Goal: Transaction & Acquisition: Purchase product/service

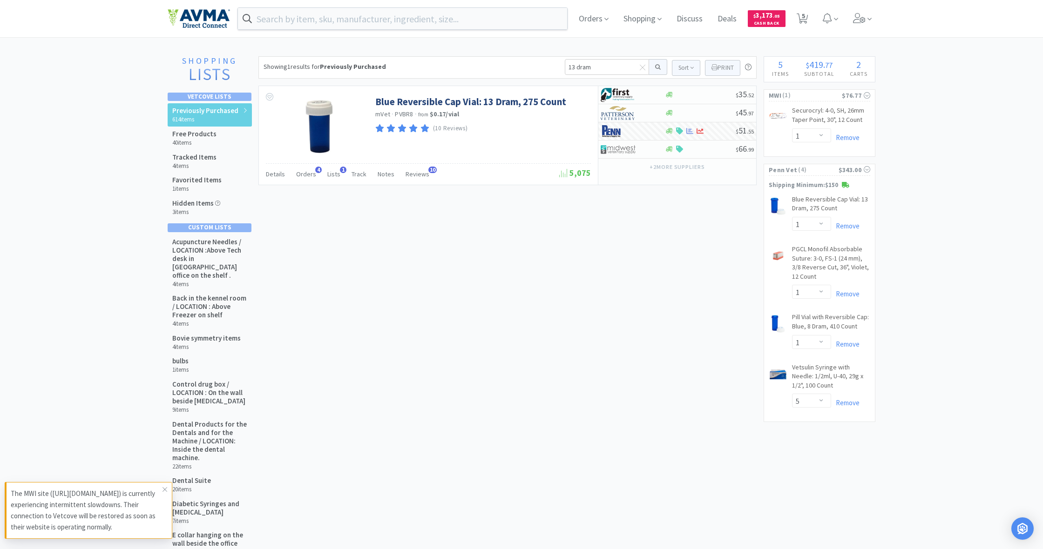
select select "1"
select select "5"
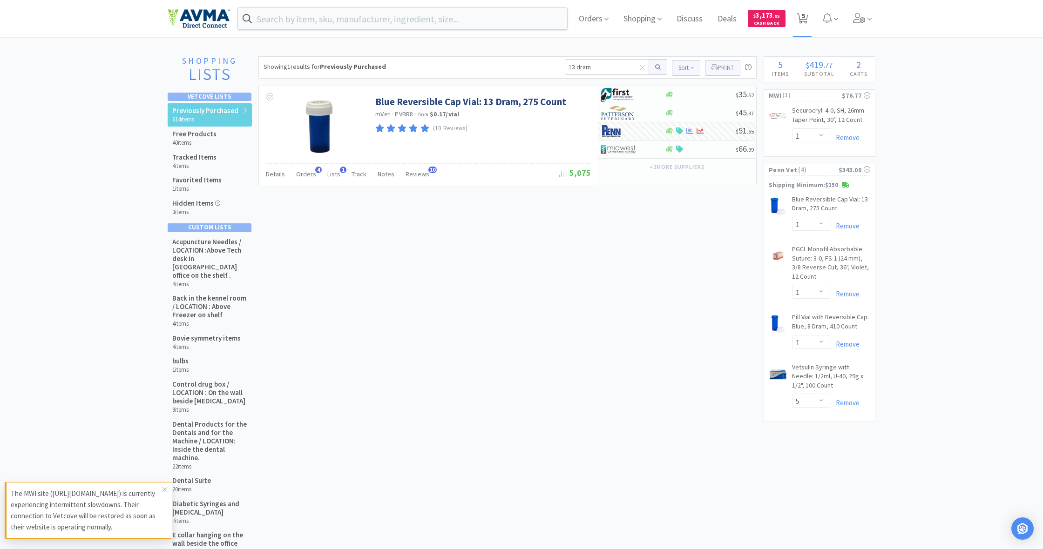
click at [802, 18] on span "5" at bounding box center [803, 15] width 3 height 37
select select "1"
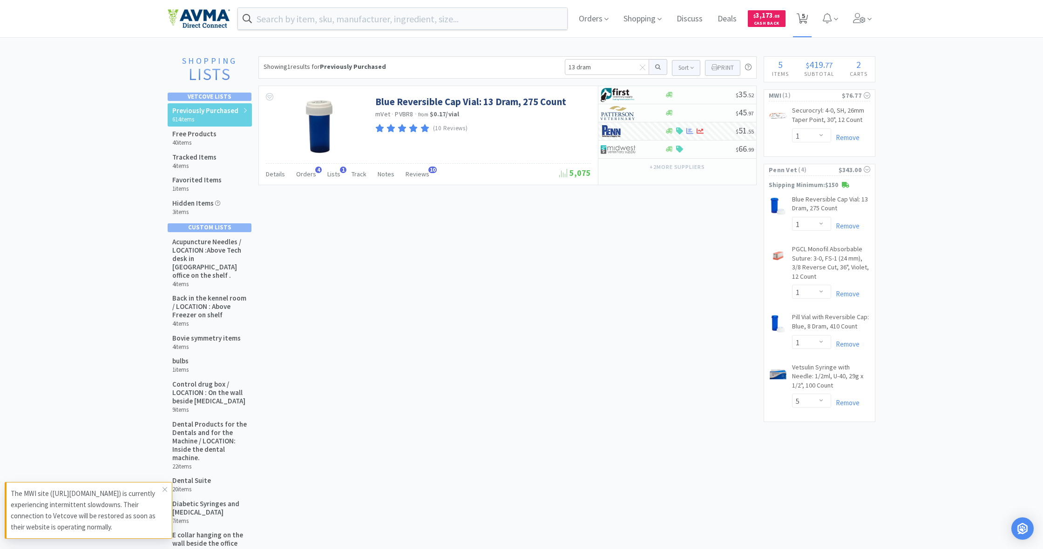
select select "5"
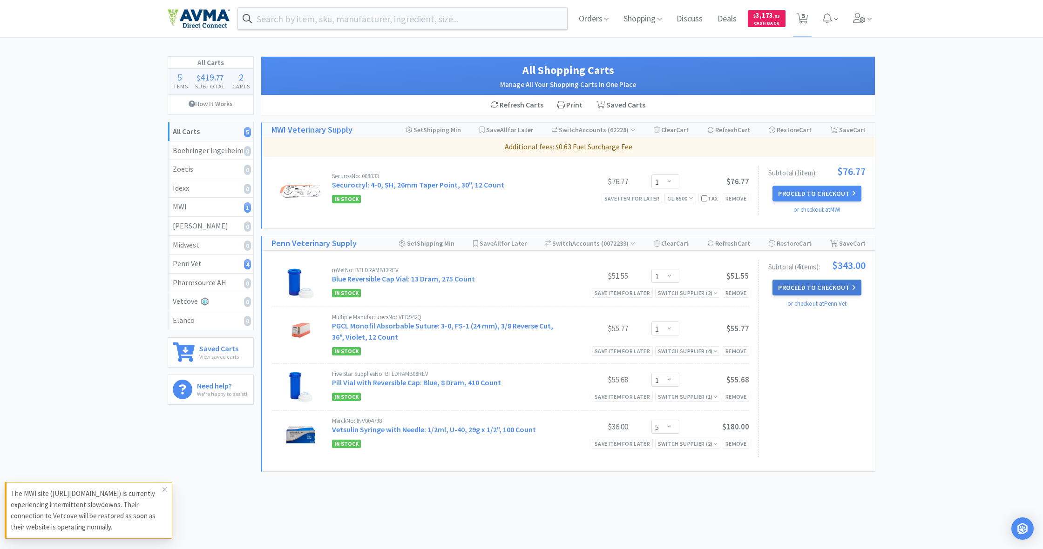
click at [817, 281] on button "Proceed to Checkout" at bounding box center [816, 288] width 88 height 16
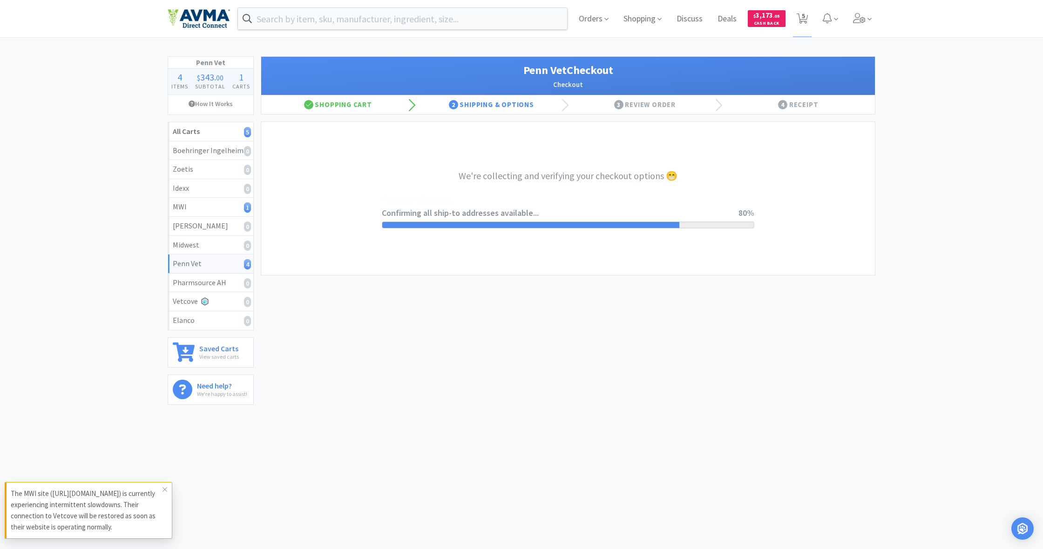
select select "terms"
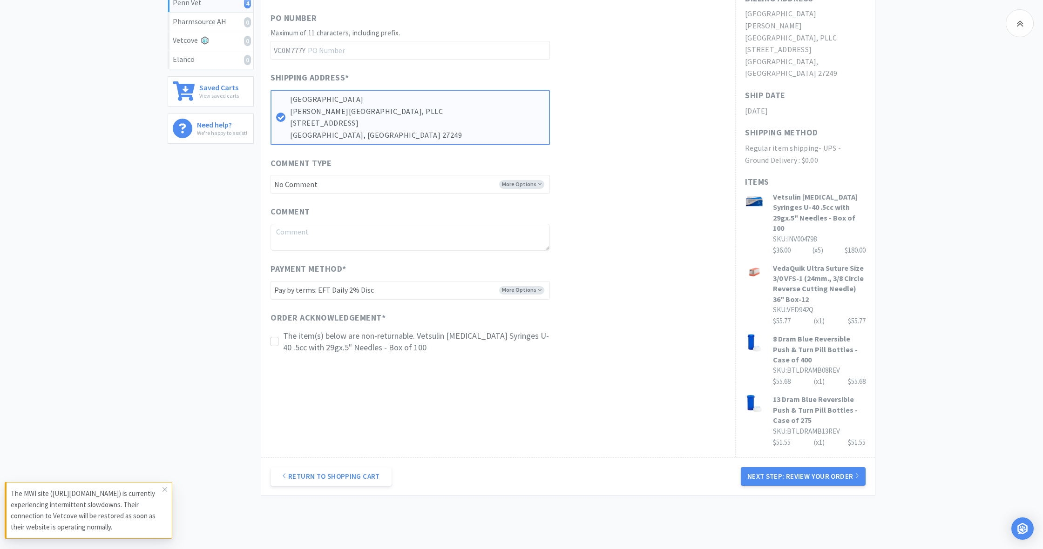
scroll to position [261, 0]
drag, startPoint x: 274, startPoint y: 336, endPoint x: 345, endPoint y: 361, distance: 75.5
click at [274, 339] on icon at bounding box center [274, 342] width 7 height 7
click at [819, 468] on button "Next Step: Review Your Order" at bounding box center [803, 477] width 125 height 19
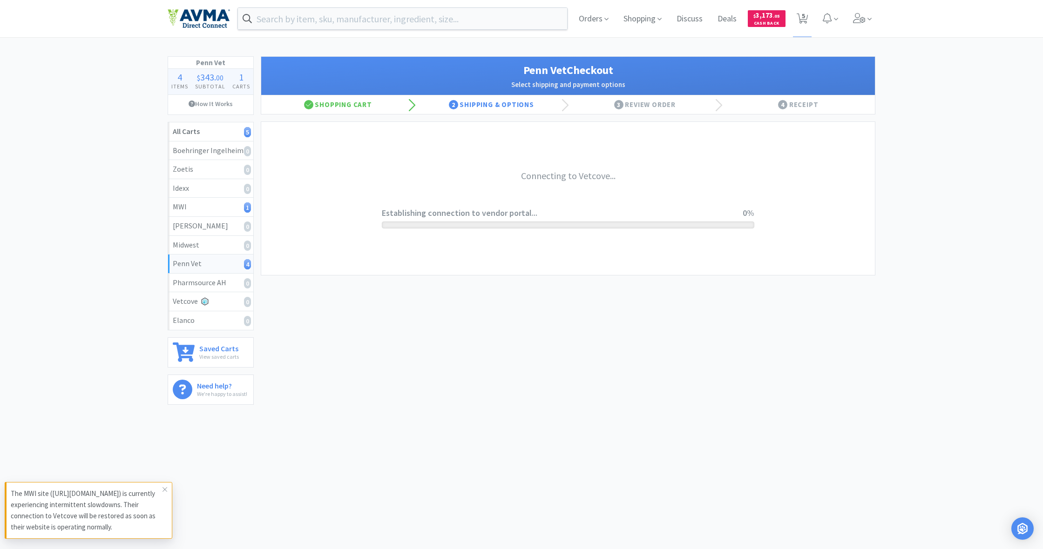
scroll to position [0, 0]
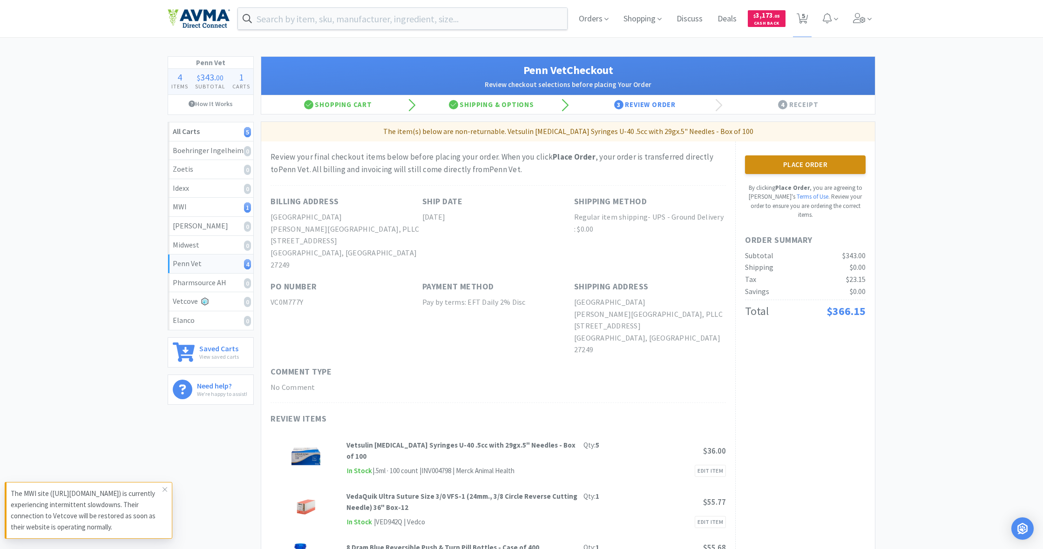
click at [805, 159] on button "Place Order" at bounding box center [805, 164] width 121 height 19
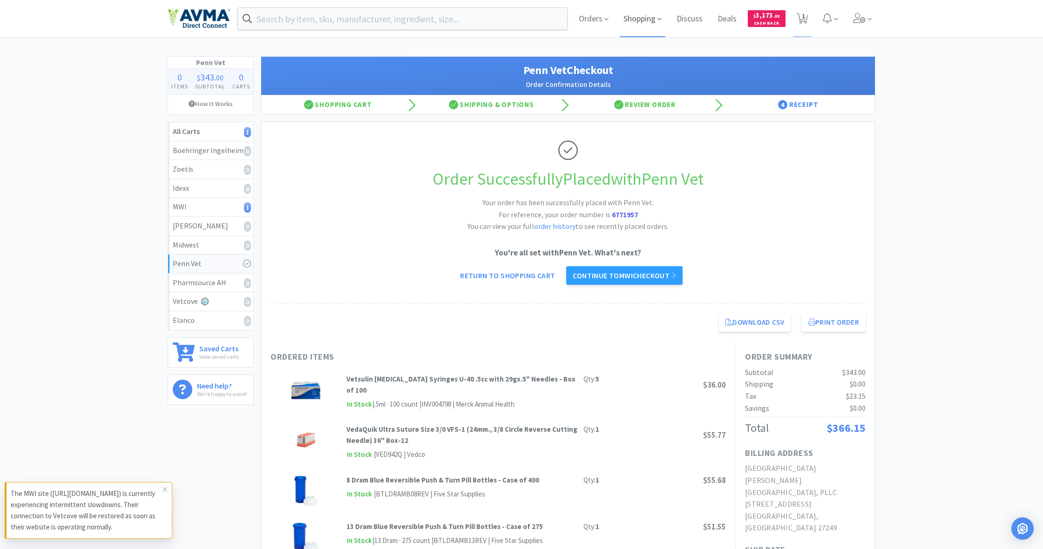
click at [636, 18] on span "Shopping" at bounding box center [643, 18] width 46 height 37
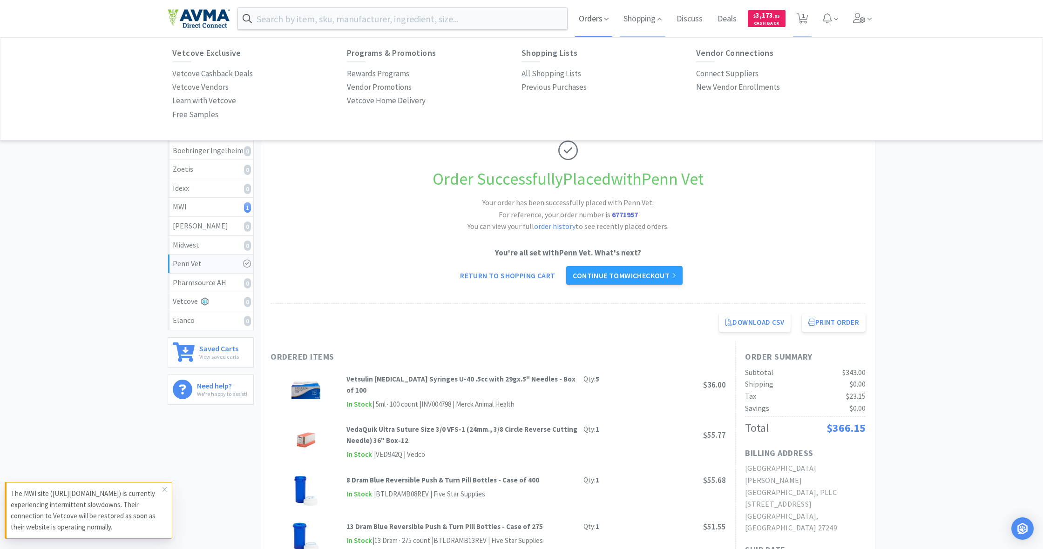
click at [589, 21] on span "Orders" at bounding box center [593, 18] width 37 height 37
click at [205, 74] on p "Order History" at bounding box center [195, 74] width 46 height 13
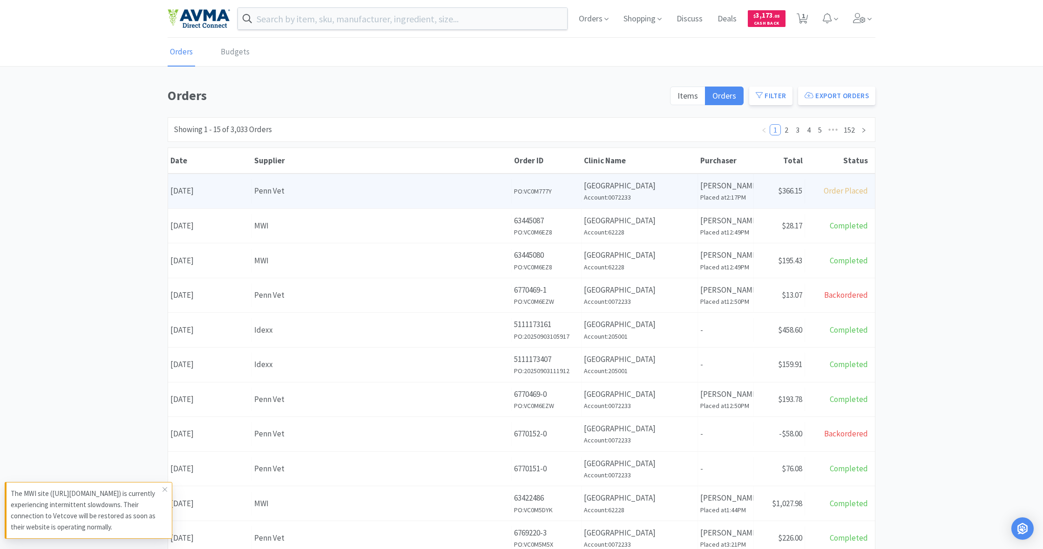
click at [455, 202] on div "Supplier Penn Vet" at bounding box center [382, 191] width 260 height 24
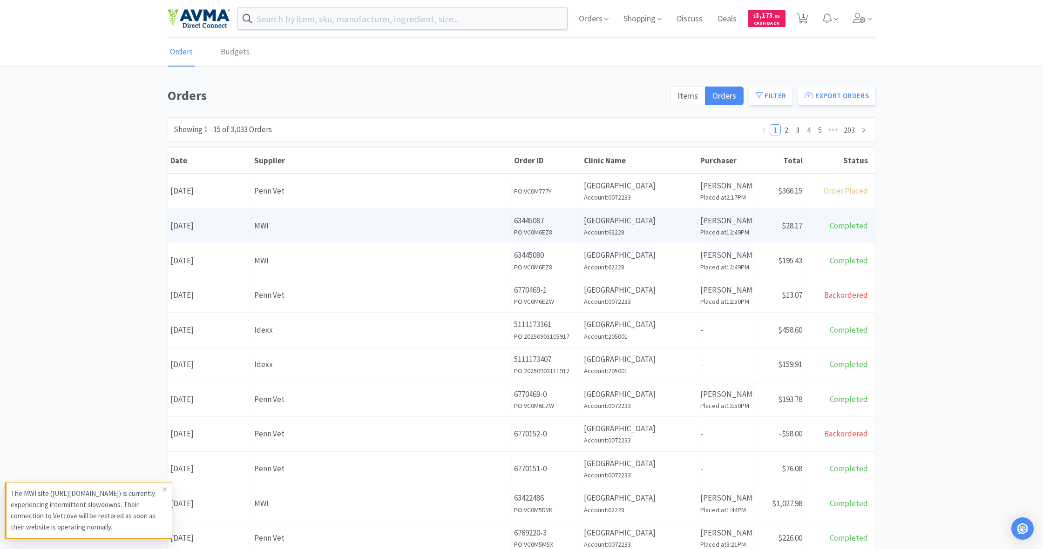
click at [447, 231] on div "Supplier MWI" at bounding box center [382, 226] width 260 height 24
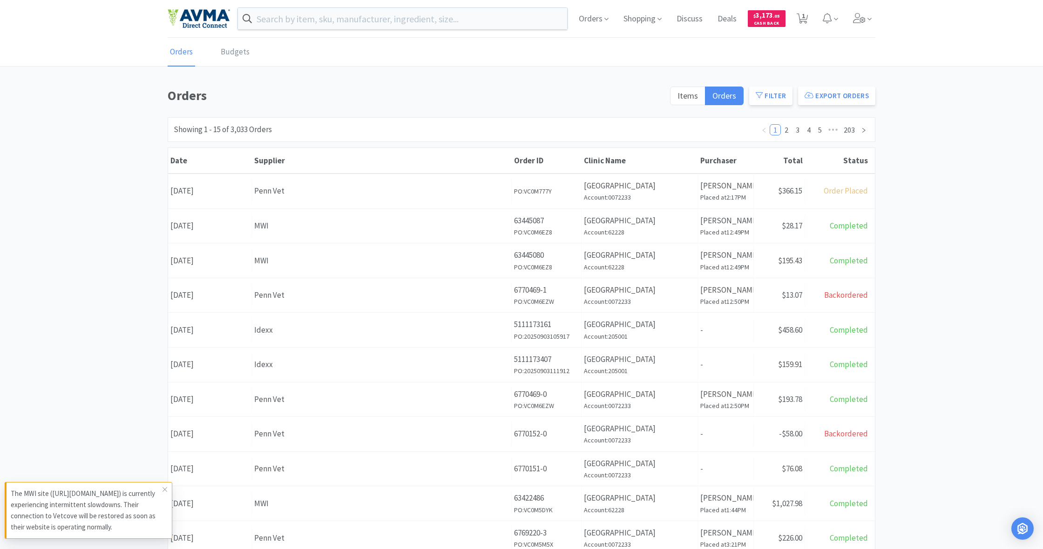
click at [412, 262] on div "MWI" at bounding box center [381, 261] width 255 height 13
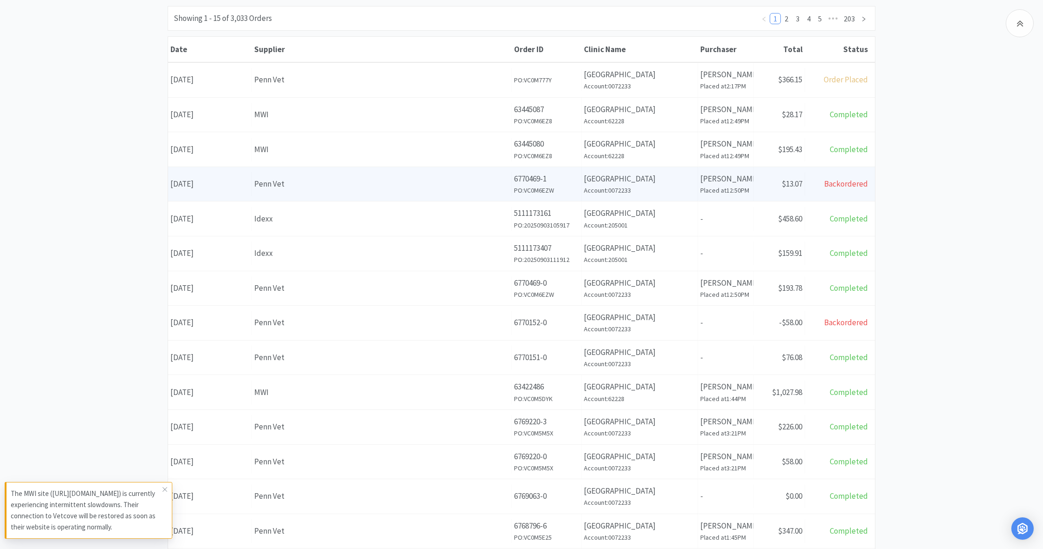
scroll to position [118, 0]
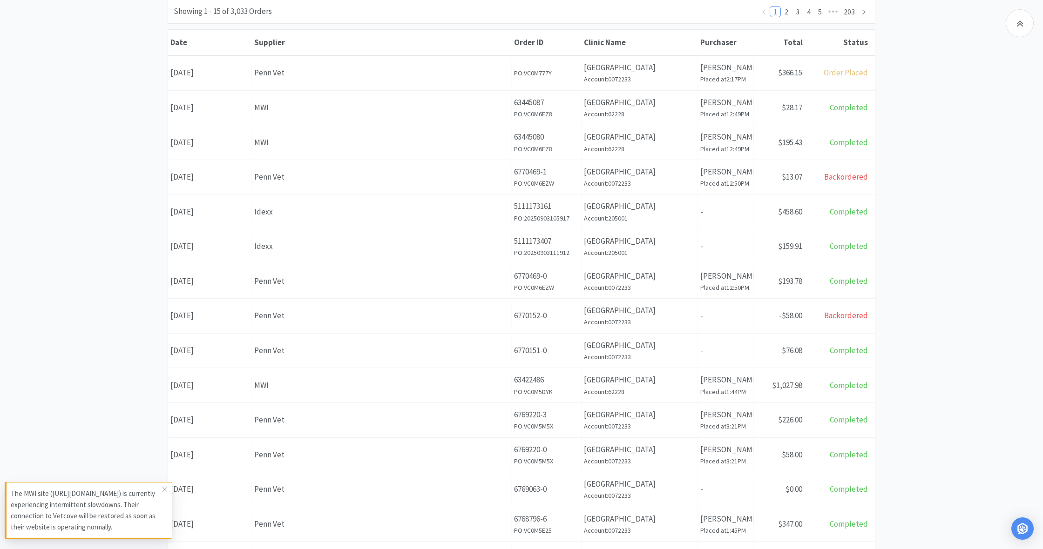
click at [424, 179] on div "Penn Vet" at bounding box center [381, 177] width 255 height 13
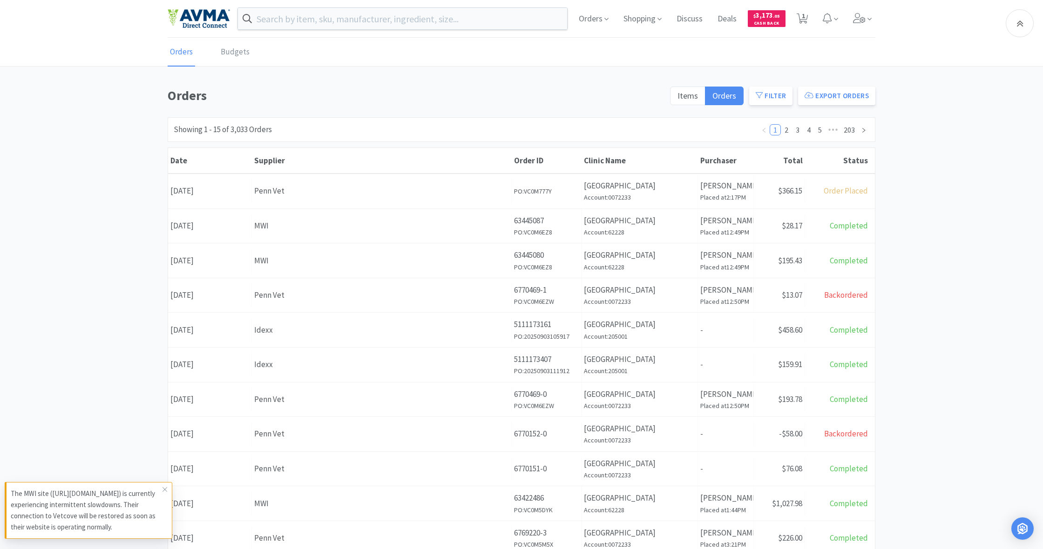
scroll to position [118, 0]
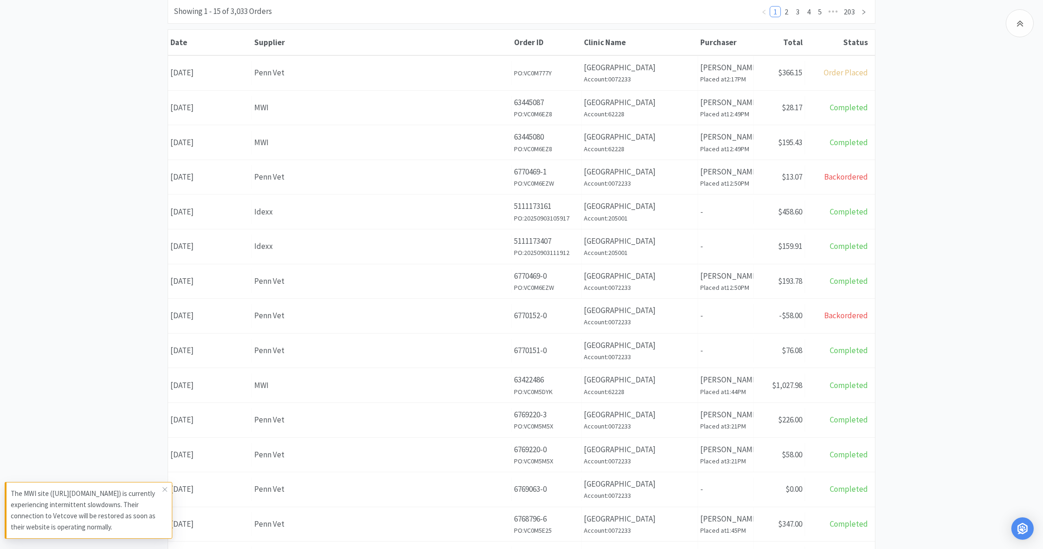
click at [443, 206] on div "Idexx" at bounding box center [381, 212] width 255 height 13
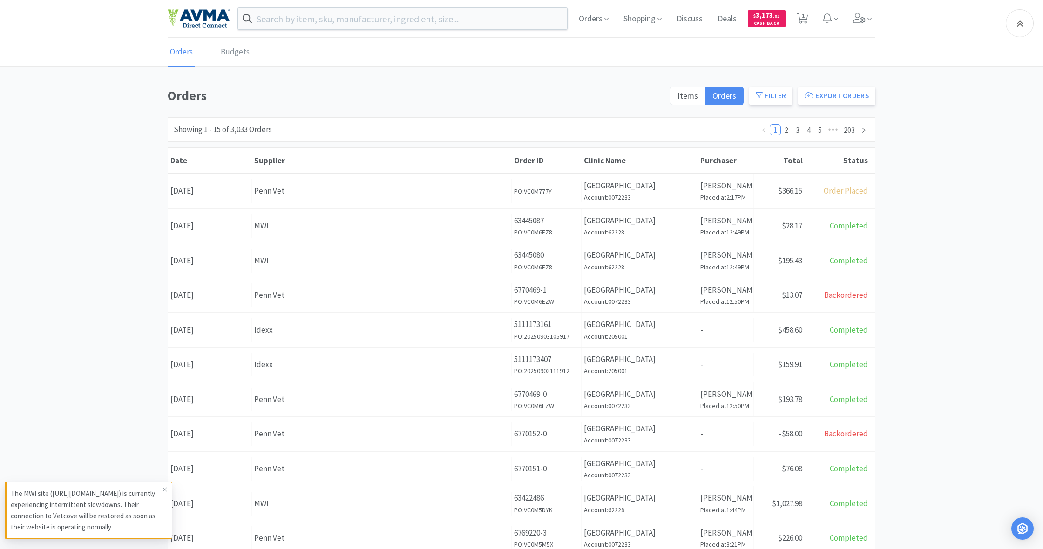
scroll to position [118, 0]
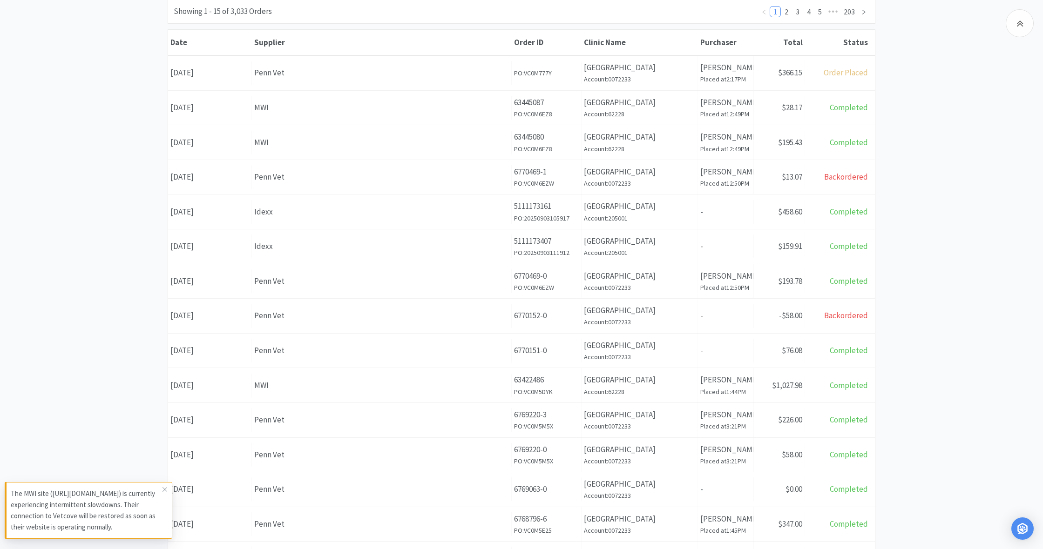
click at [433, 287] on div "Supplier Penn Vet" at bounding box center [382, 282] width 260 height 24
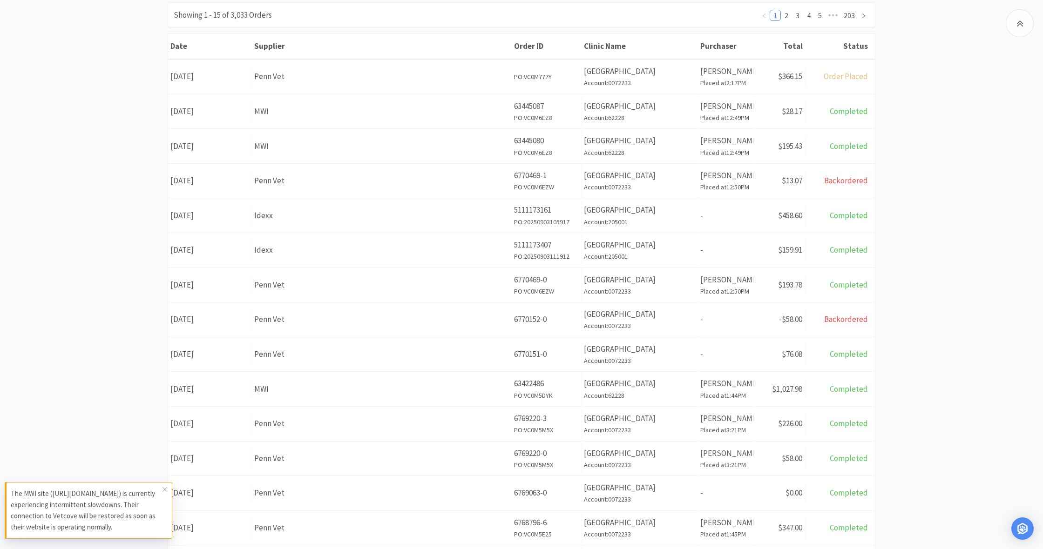
click at [429, 313] on div "Penn Vet" at bounding box center [381, 319] width 255 height 13
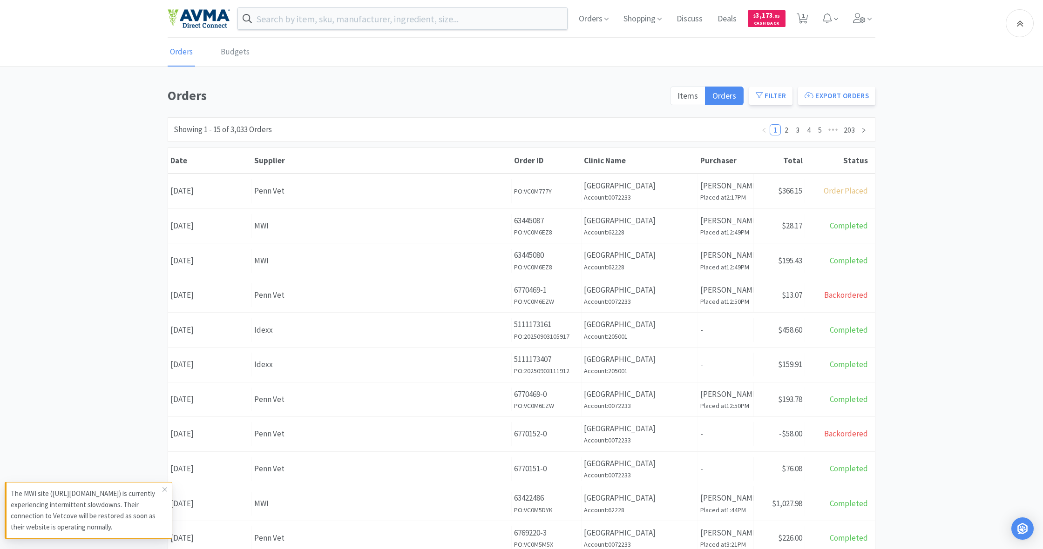
scroll to position [114, 0]
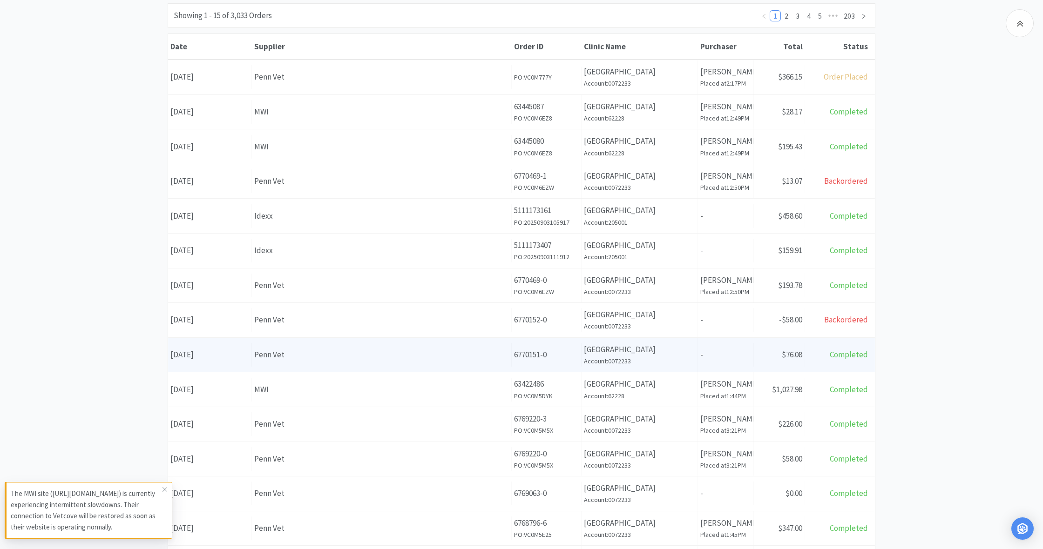
click at [417, 364] on div "Supplier Penn Vet" at bounding box center [382, 355] width 260 height 24
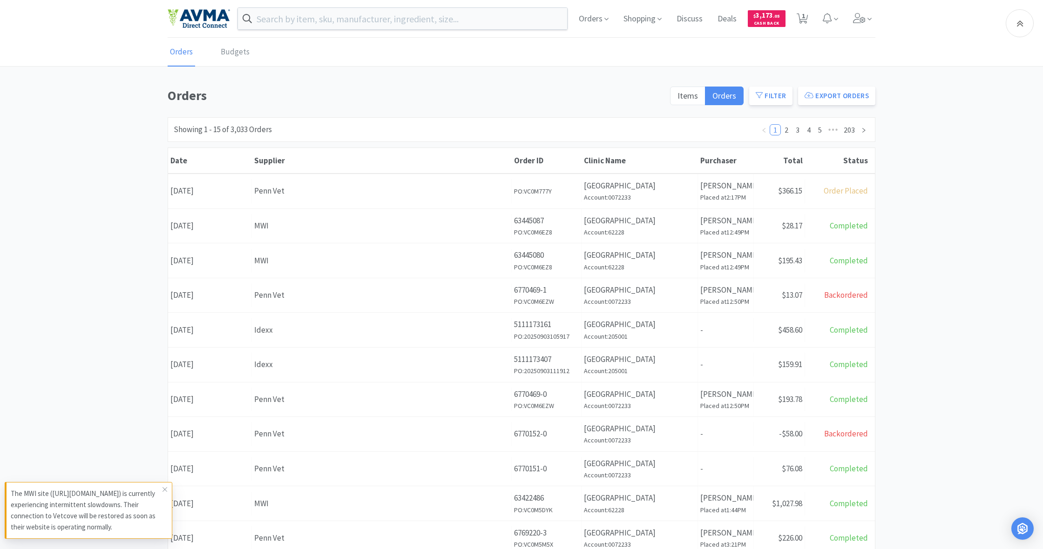
scroll to position [114, 0]
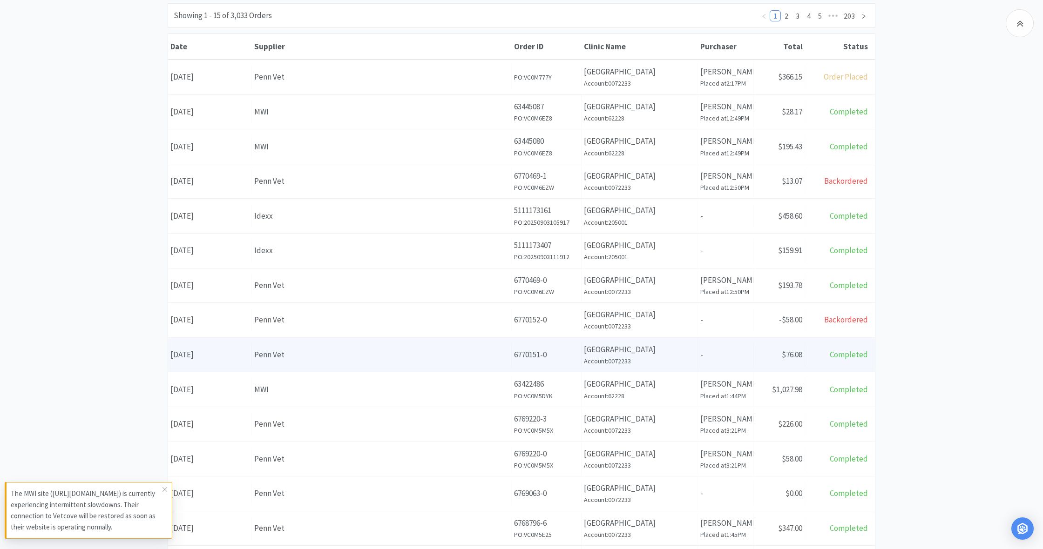
click at [413, 358] on div "Penn Vet" at bounding box center [381, 355] width 255 height 13
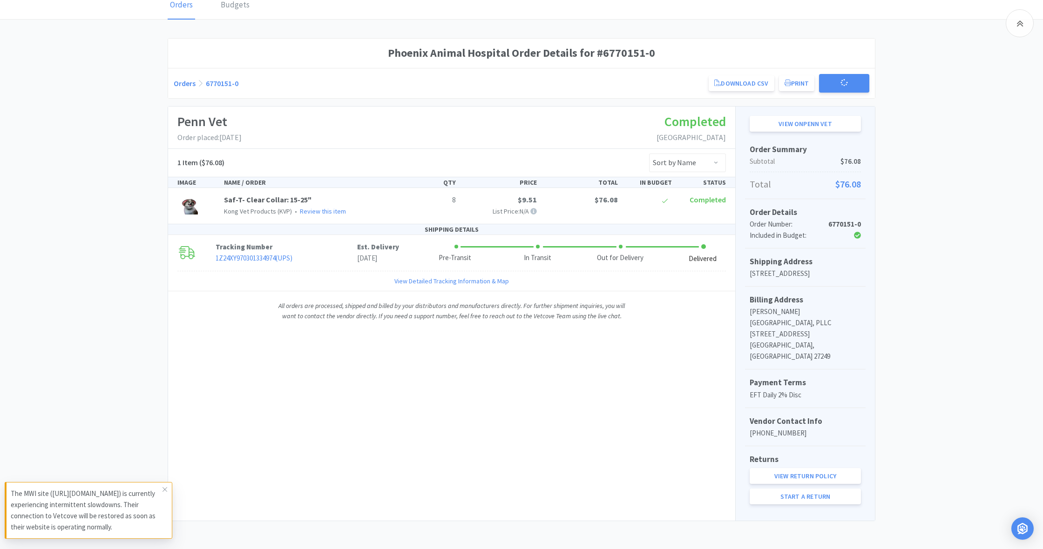
scroll to position [35, 0]
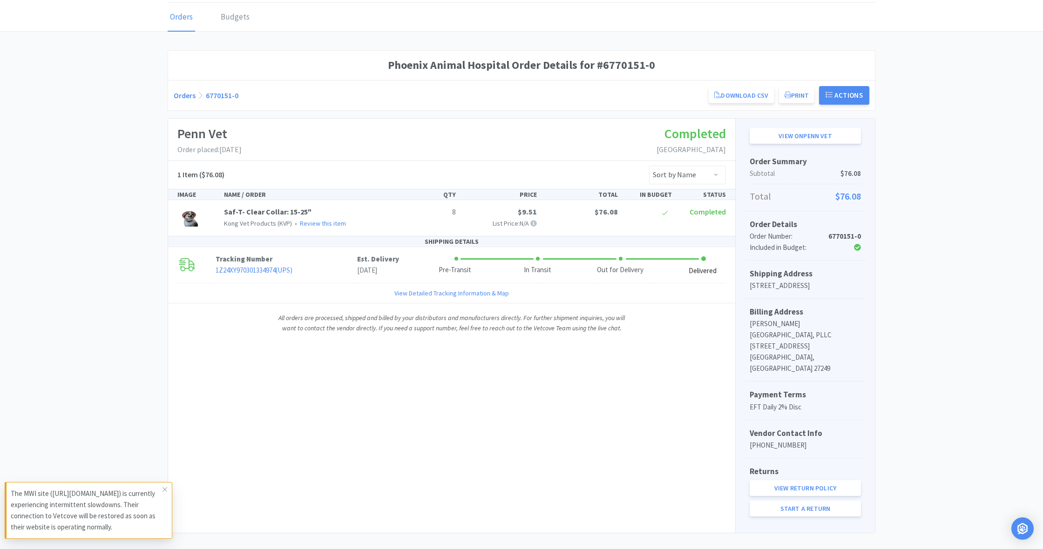
scroll to position [114, 0]
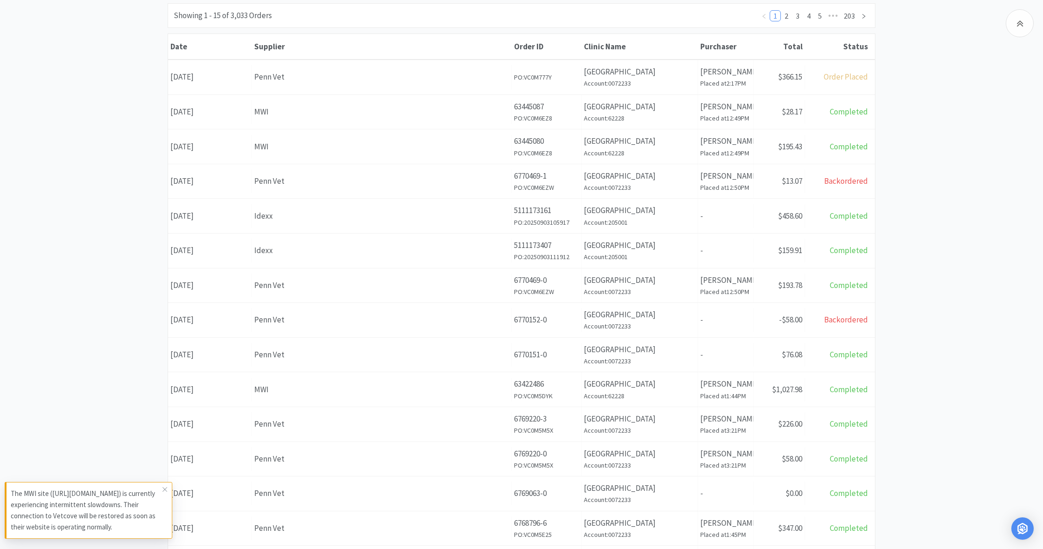
click at [426, 384] on div "MWI" at bounding box center [381, 390] width 255 height 13
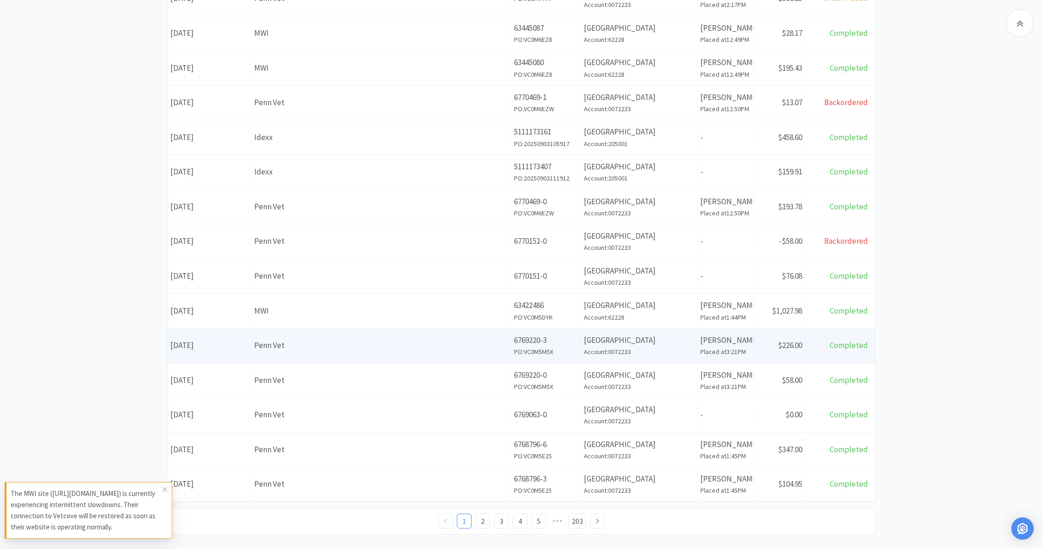
scroll to position [194, 0]
click at [405, 348] on div "Supplier Penn Vet" at bounding box center [382, 344] width 260 height 24
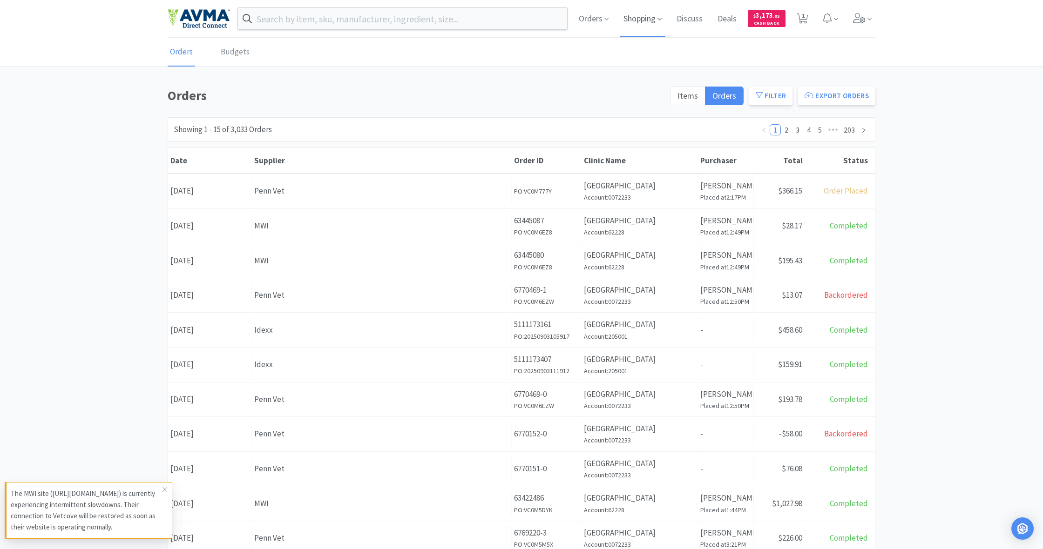
click at [649, 17] on span "Shopping" at bounding box center [643, 18] width 46 height 37
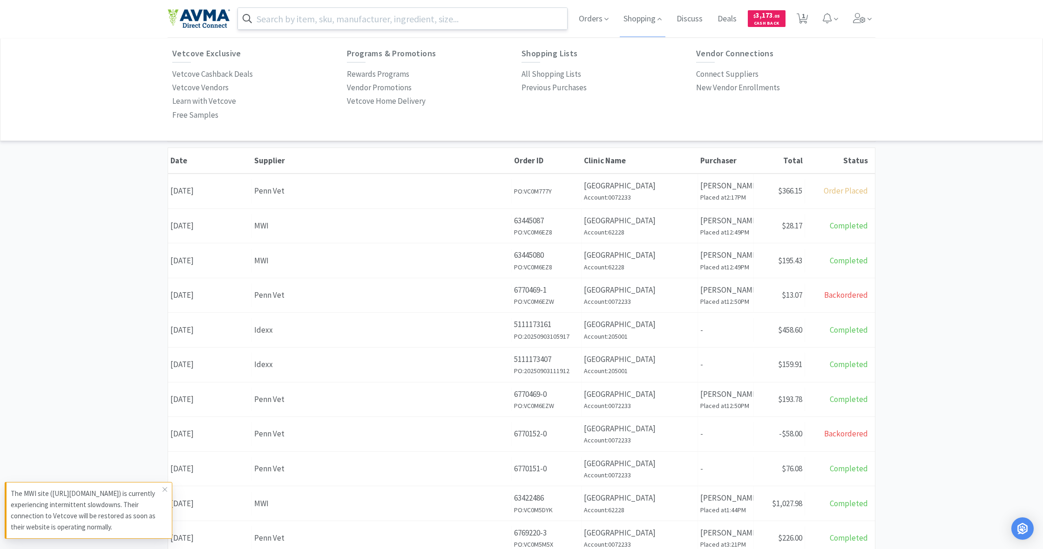
drag, startPoint x: 312, startPoint y: 29, endPoint x: 311, endPoint y: 20, distance: 9.0
click at [312, 28] on div at bounding box center [402, 18] width 330 height 22
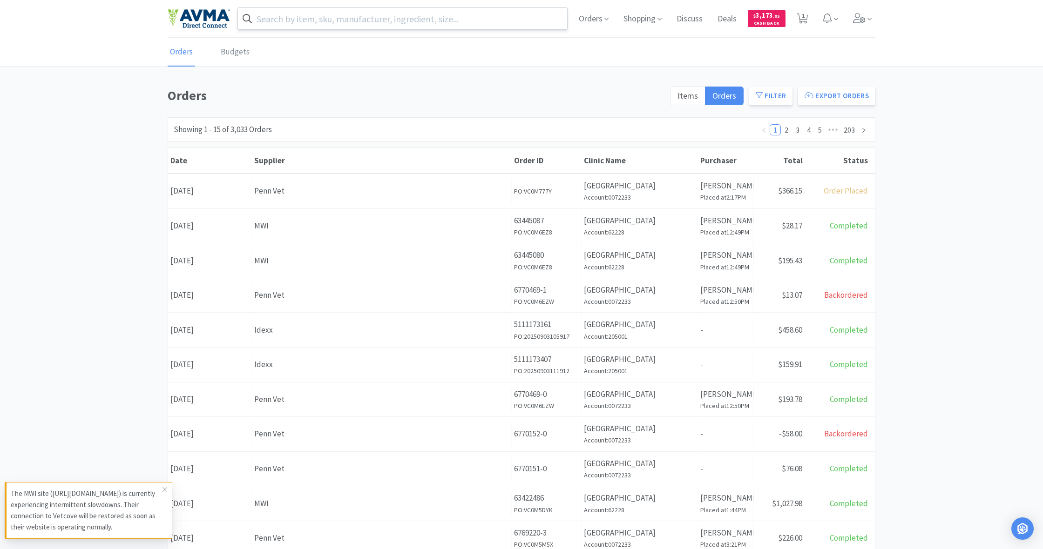
click at [310, 21] on input "text" at bounding box center [402, 18] width 329 height 21
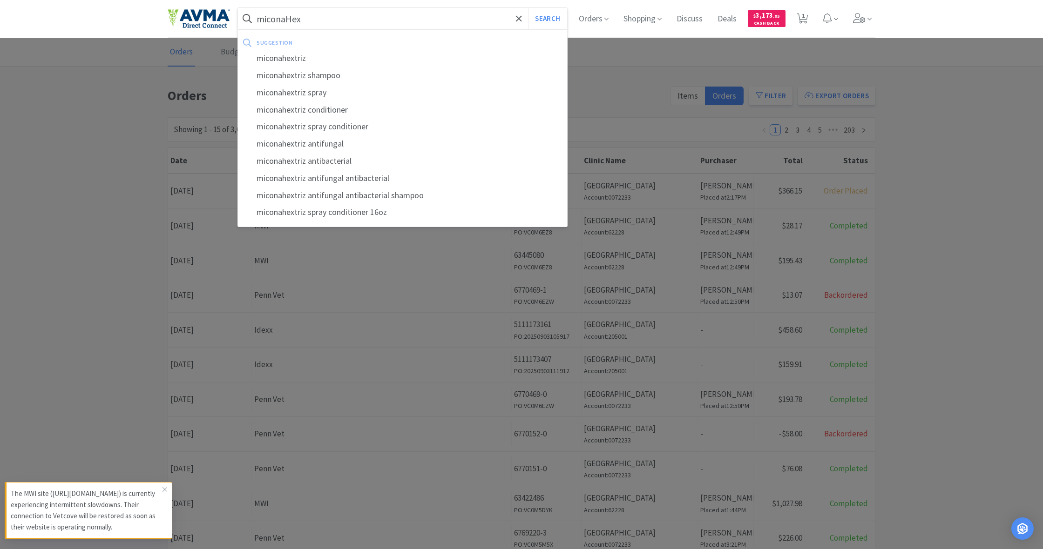
type input "miconaHex"
click at [546, 19] on button "Search" at bounding box center [547, 18] width 39 height 21
select select "1"
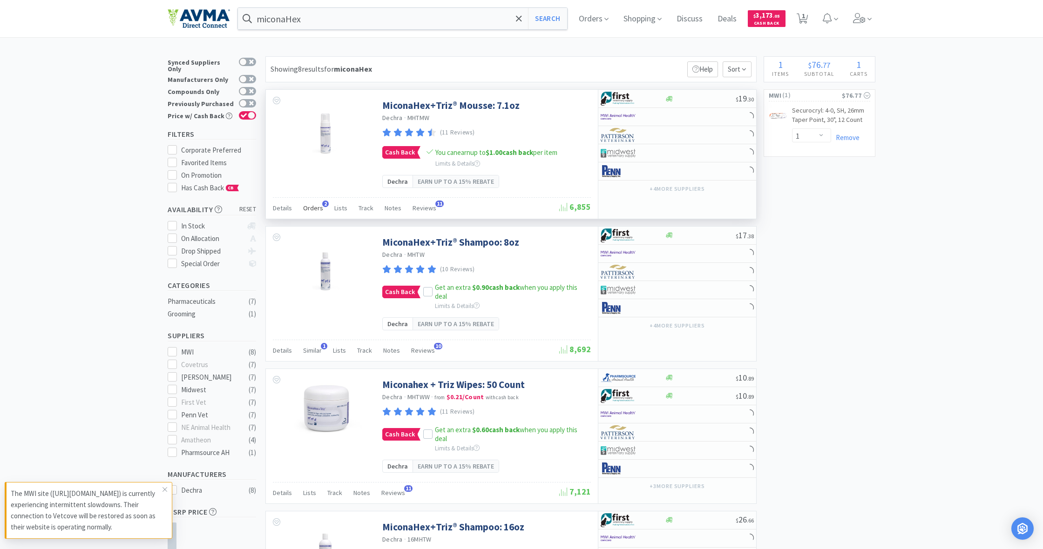
click at [310, 209] on span "Orders" at bounding box center [313, 208] width 20 height 8
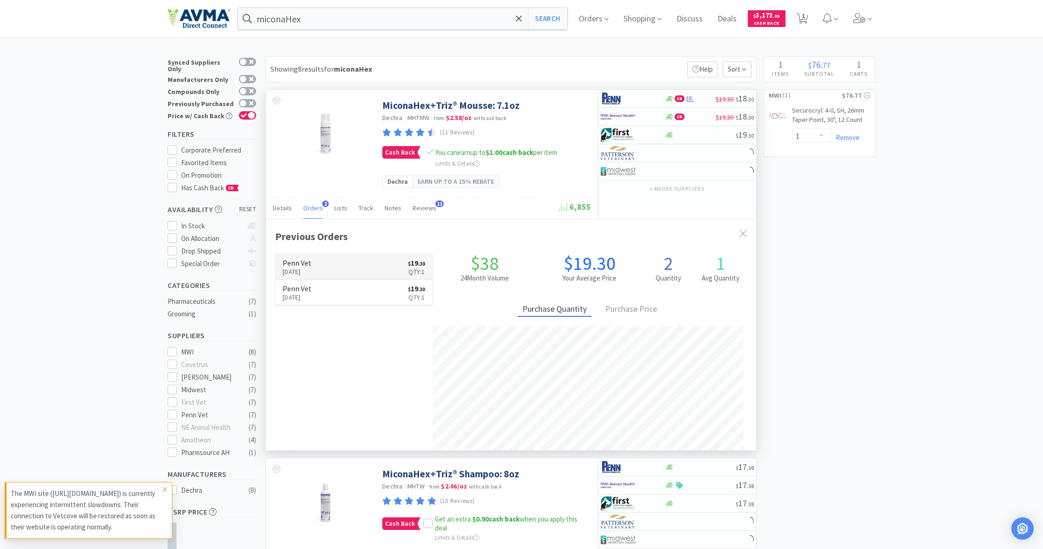
scroll to position [241, 490]
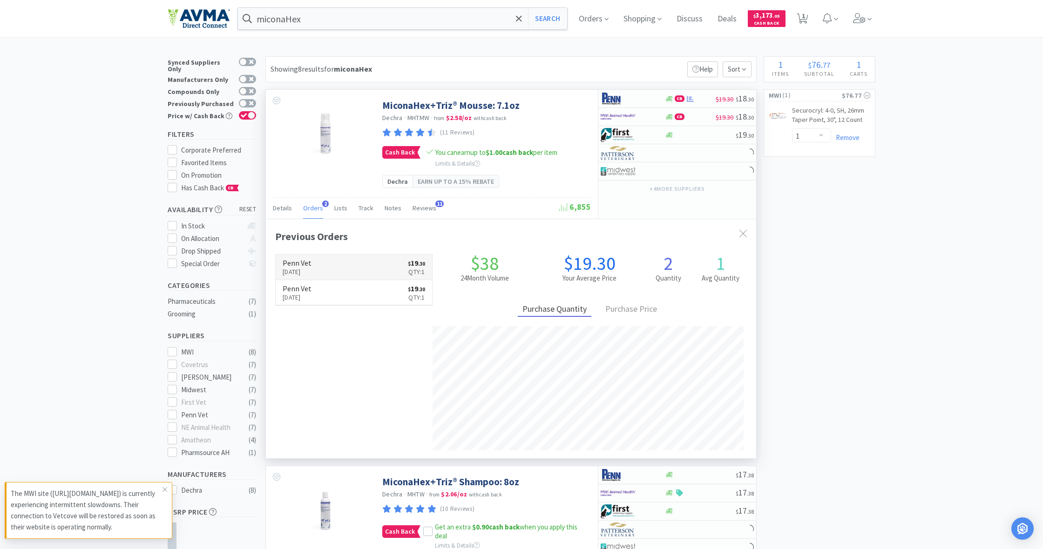
click at [331, 261] on link "Penn Vet [DATE] $ 19 . 30 Qty: 1" at bounding box center [354, 268] width 156 height 26
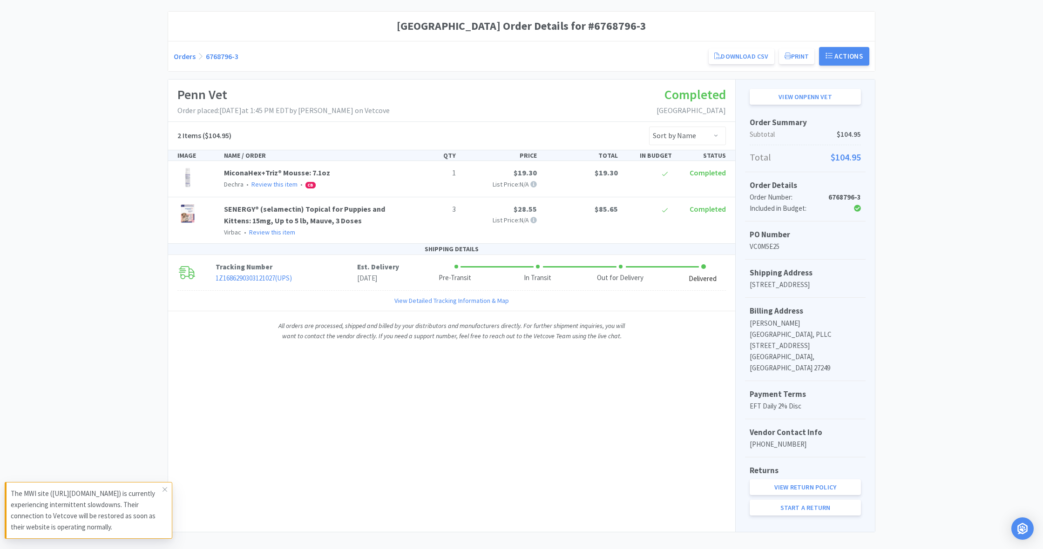
scroll to position [73, 0]
click at [804, 501] on link "Start a Return" at bounding box center [805, 509] width 111 height 16
